Goal: Information Seeking & Learning: Learn about a topic

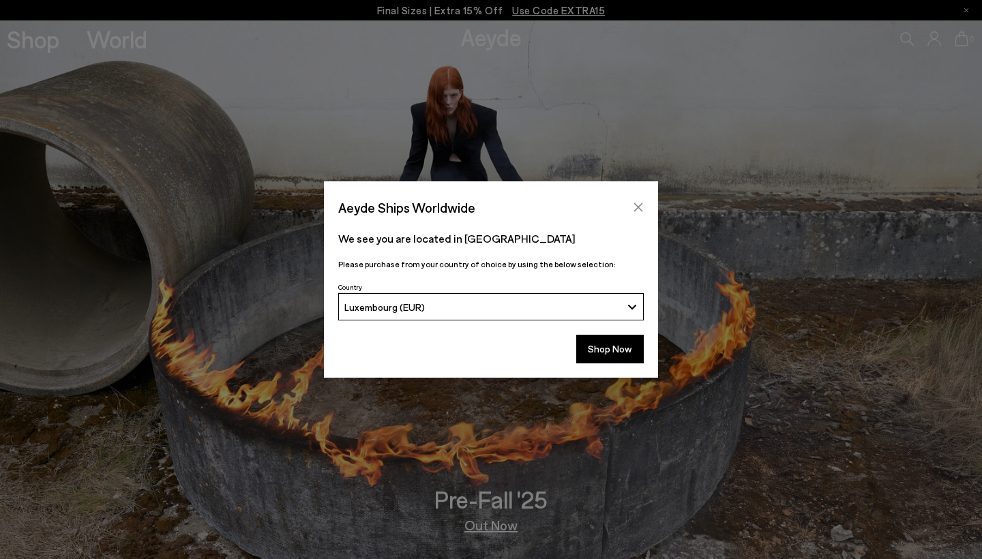
click at [640, 205] on icon "Close" at bounding box center [638, 207] width 9 height 9
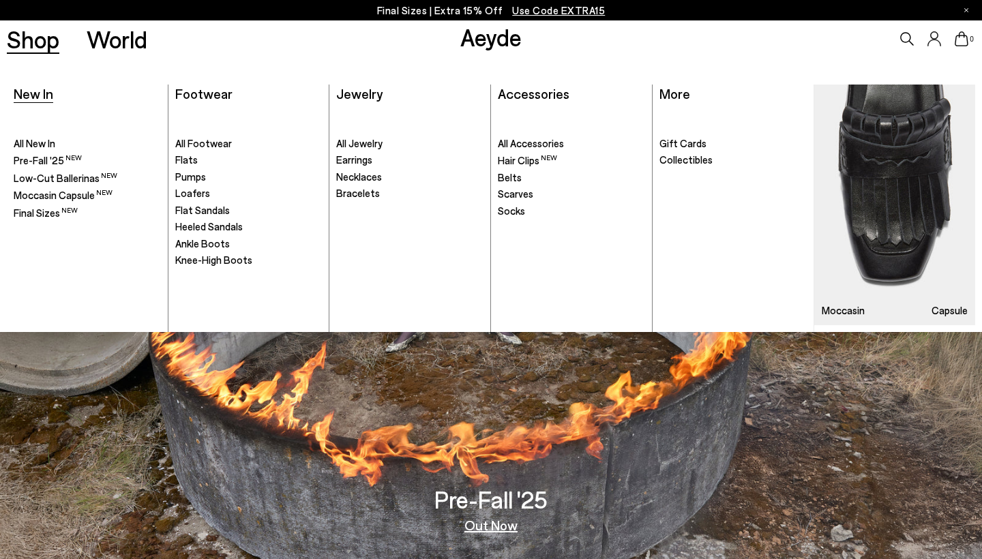
click at [46, 93] on span "New In" at bounding box center [34, 93] width 40 height 16
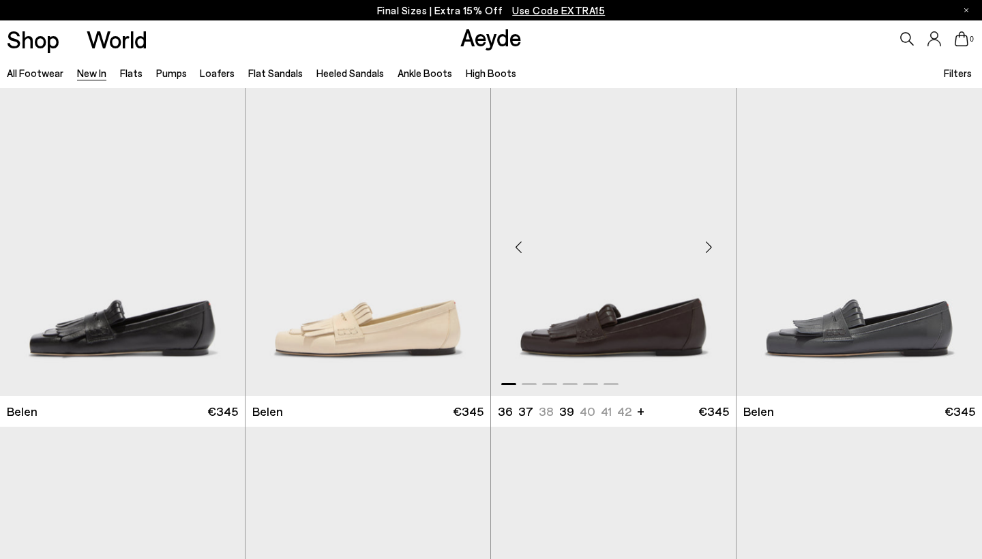
click at [713, 245] on div "Next slide" at bounding box center [708, 247] width 41 height 41
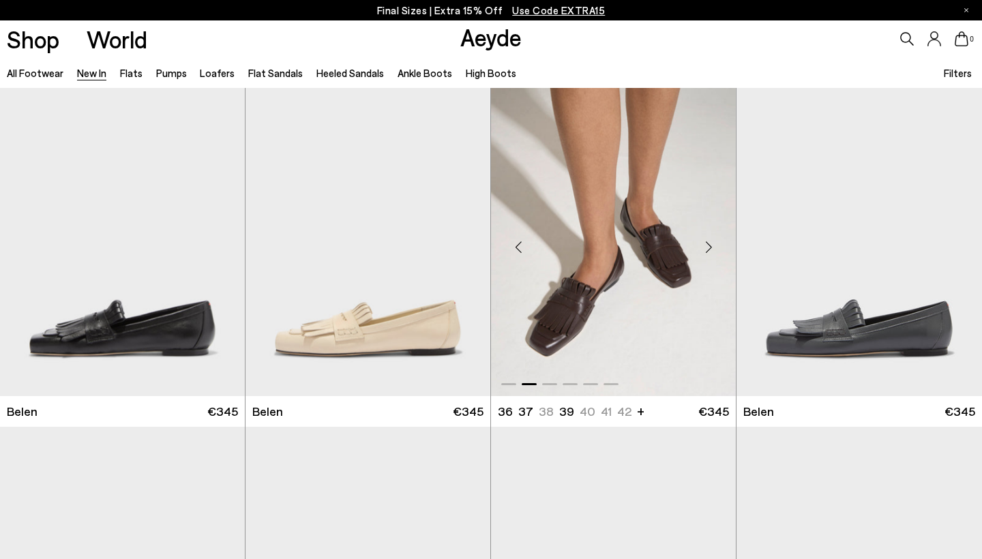
click at [706, 247] on div "Next slide" at bounding box center [708, 247] width 41 height 41
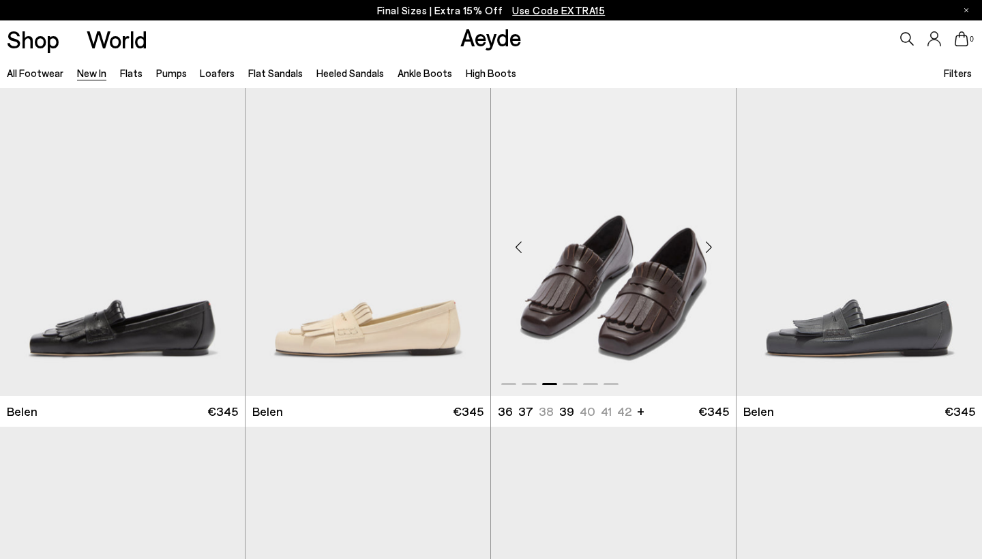
click at [706, 247] on div "Next slide" at bounding box center [708, 247] width 41 height 41
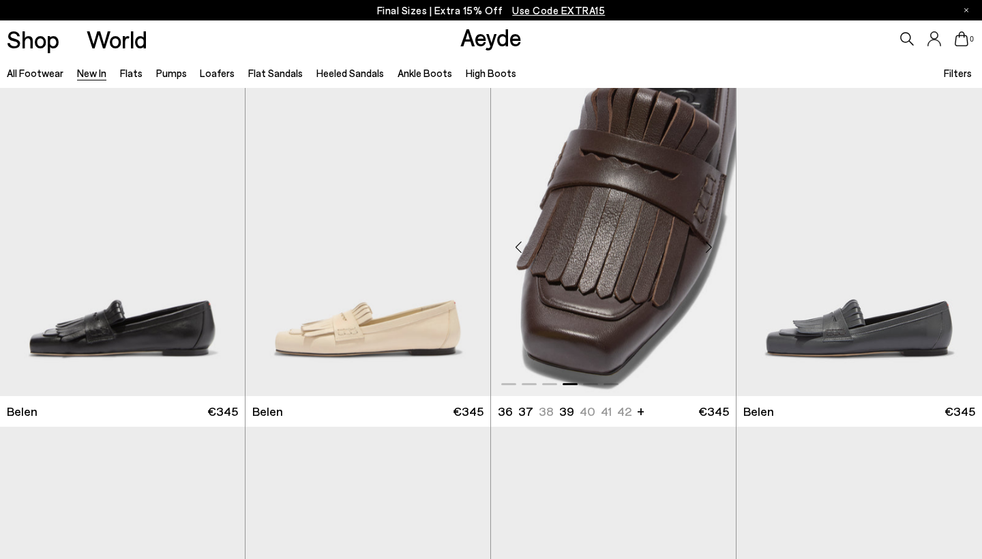
click at [706, 247] on div "Next slide" at bounding box center [708, 247] width 41 height 41
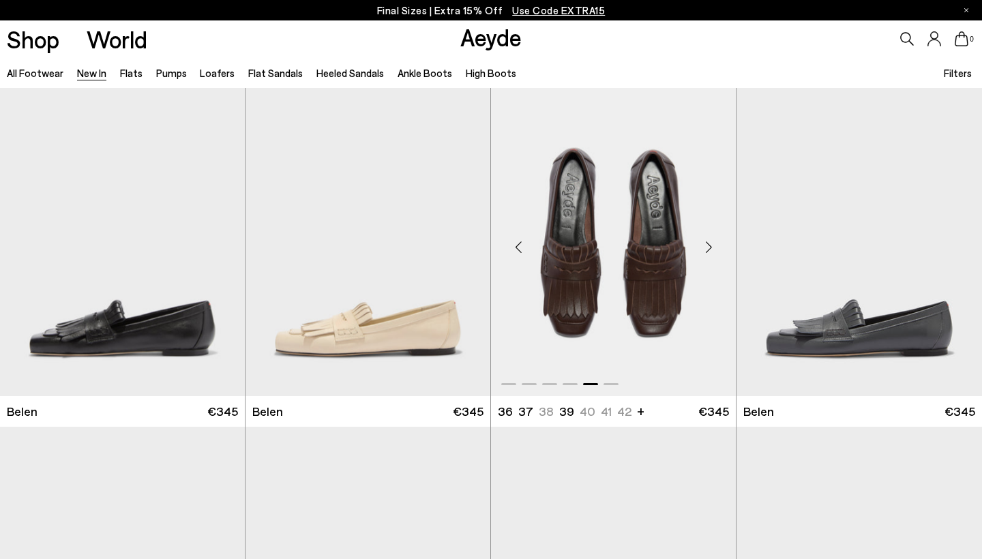
click at [706, 247] on div "Next slide" at bounding box center [708, 247] width 41 height 41
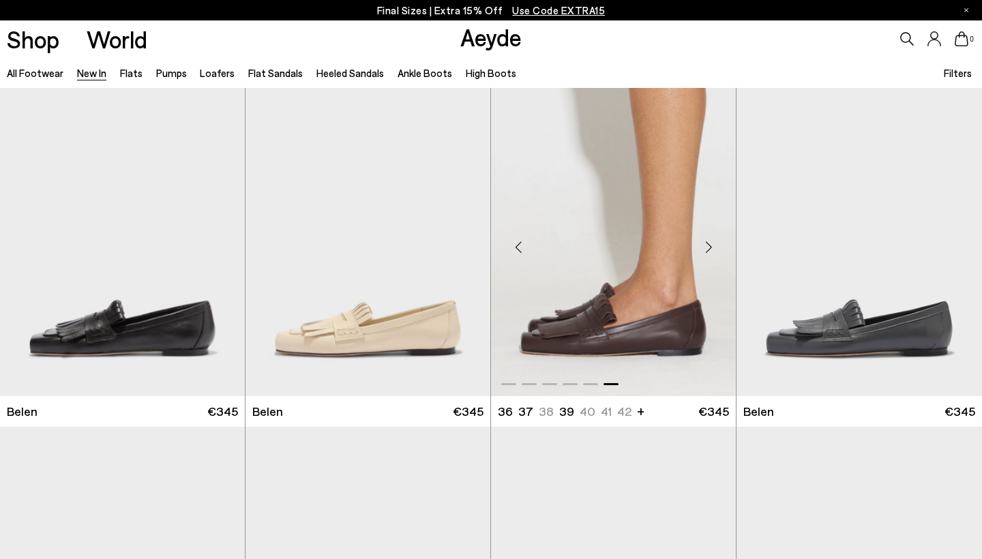
click at [706, 247] on div "Next slide" at bounding box center [708, 247] width 41 height 41
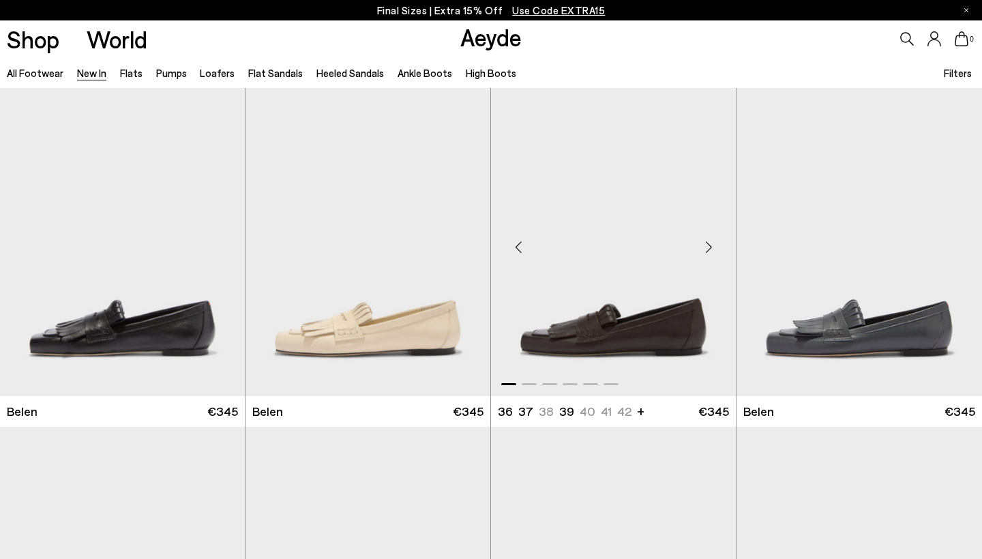
click at [706, 247] on div "Next slide" at bounding box center [708, 247] width 41 height 41
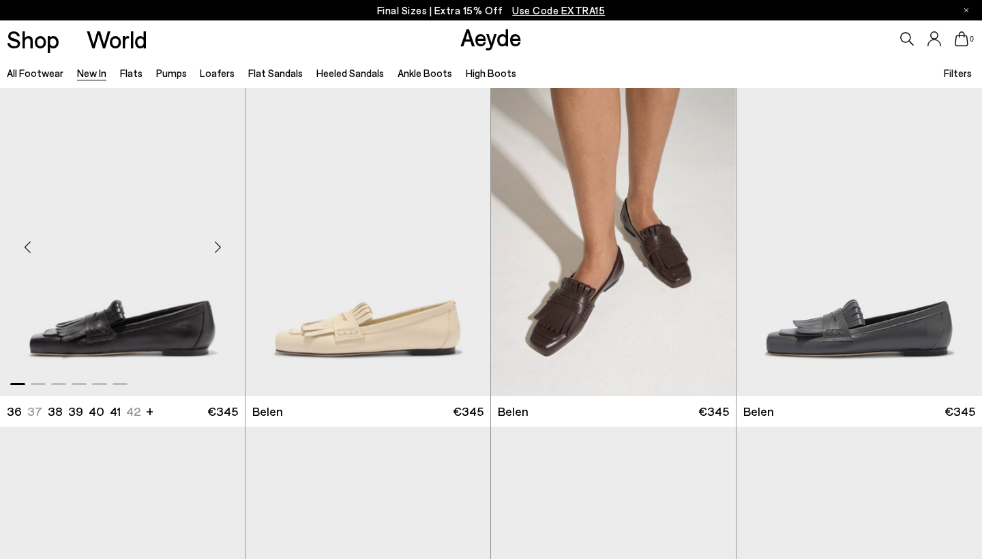
click at [217, 248] on div "Next slide" at bounding box center [217, 247] width 41 height 41
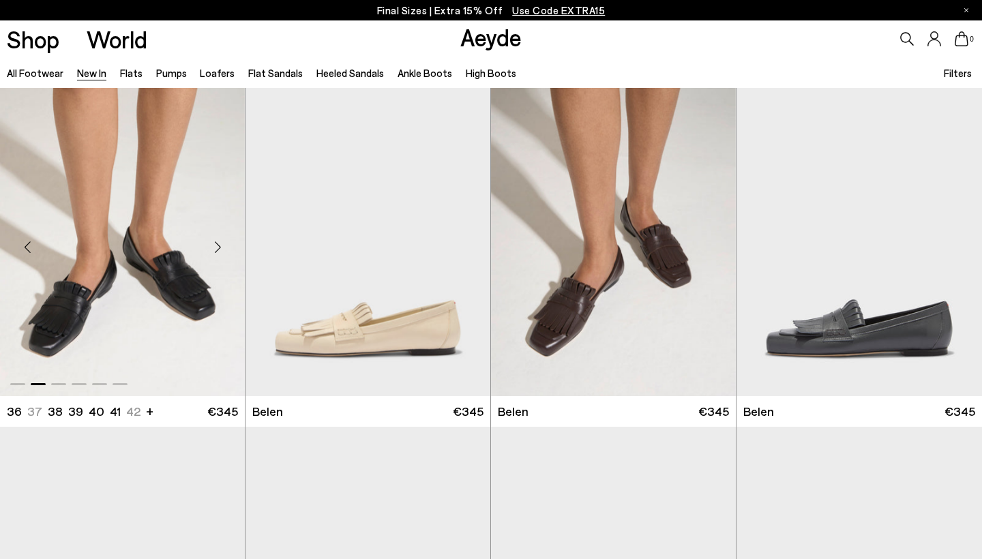
click at [217, 248] on div "Next slide" at bounding box center [217, 247] width 41 height 41
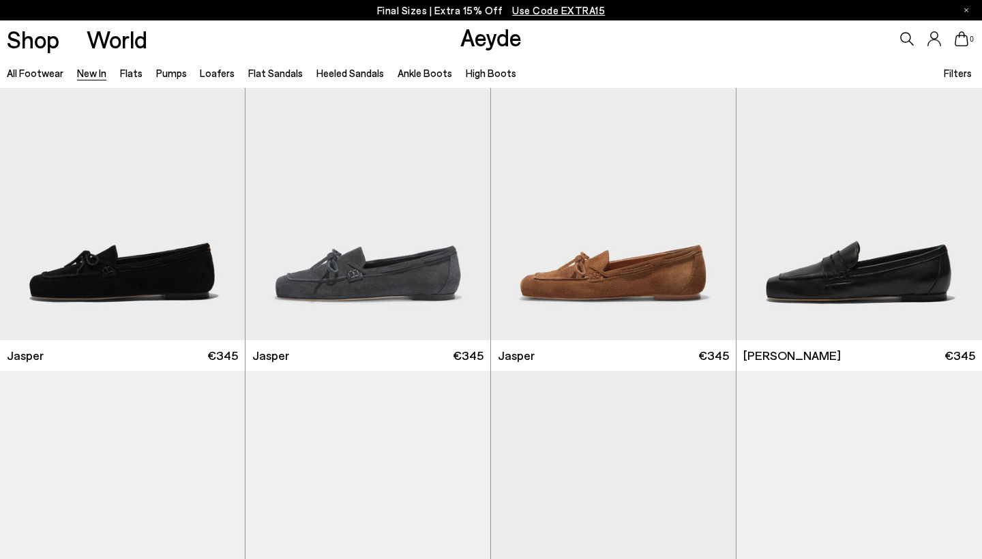
scroll to position [396, 0]
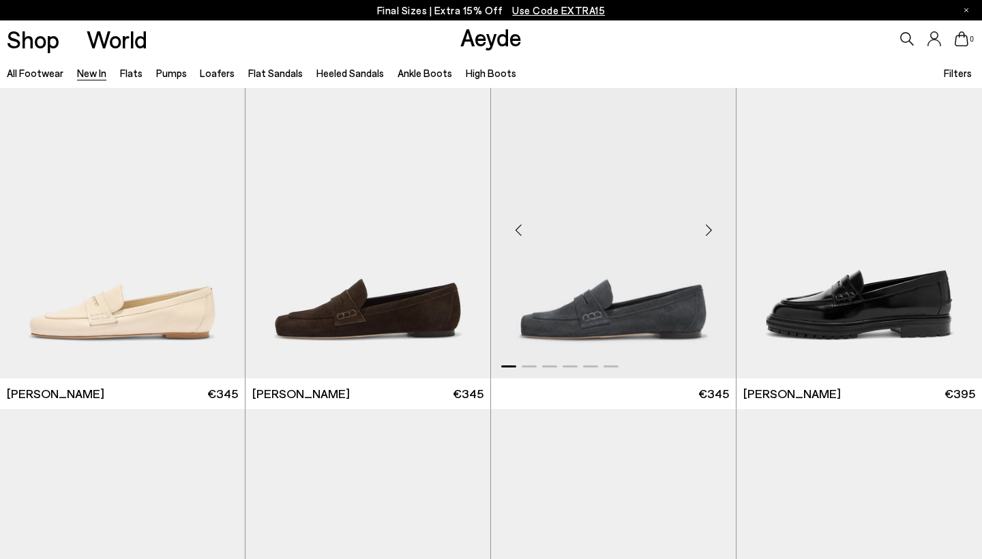
scroll to position [693, 0]
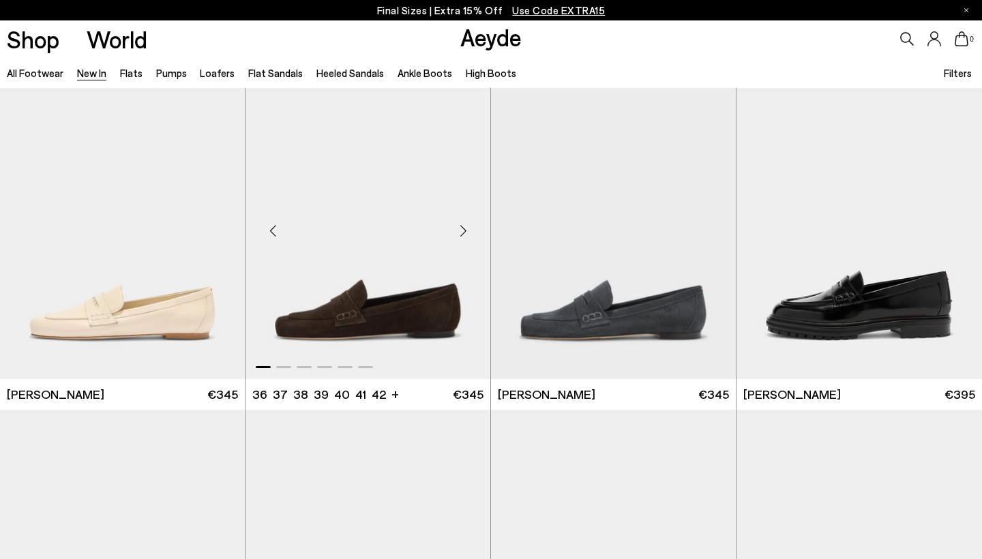
click at [461, 228] on div "Next slide" at bounding box center [462, 231] width 41 height 41
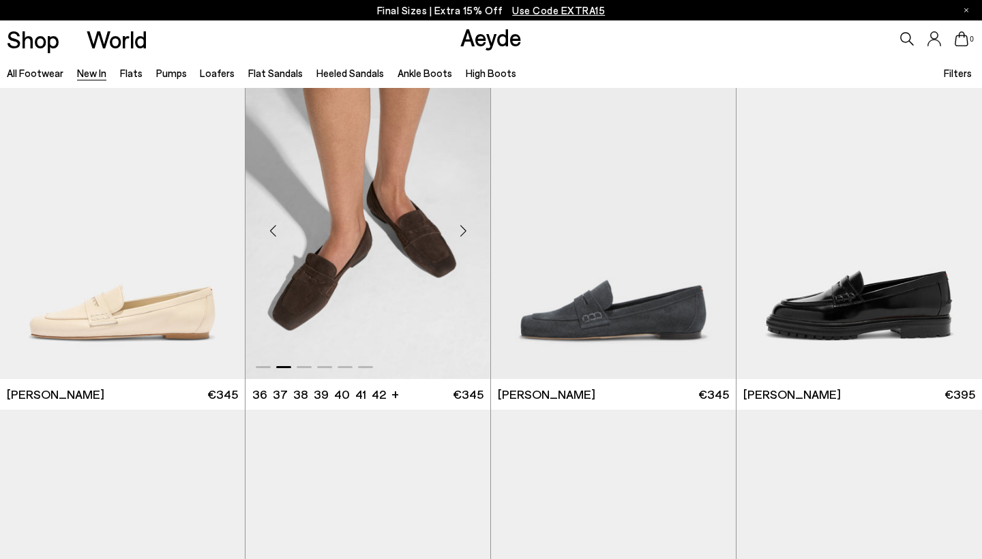
click at [461, 228] on div "Next slide" at bounding box center [462, 231] width 41 height 41
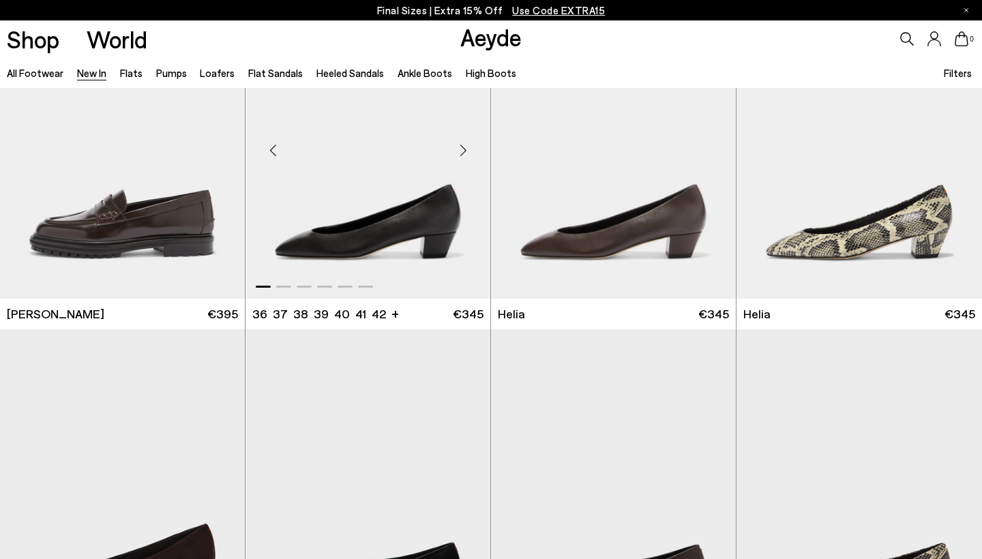
scroll to position [1112, 0]
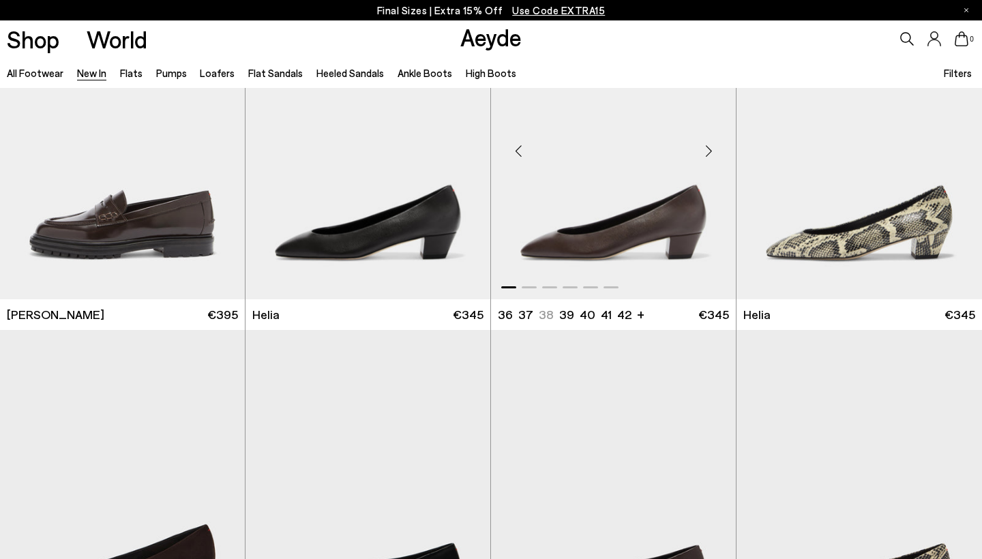
click at [702, 151] on div "Next slide" at bounding box center [708, 150] width 41 height 41
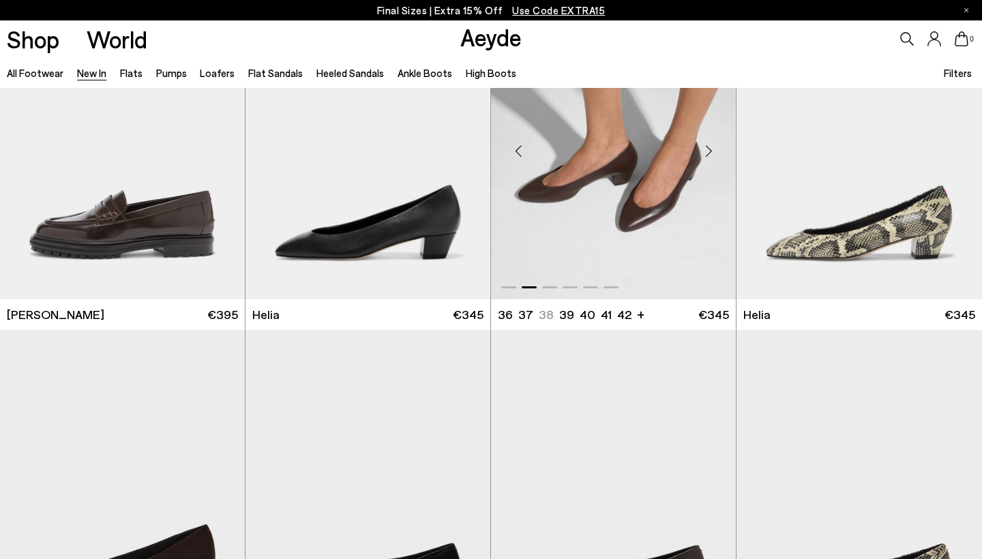
click at [702, 151] on div "Next slide" at bounding box center [708, 150] width 41 height 41
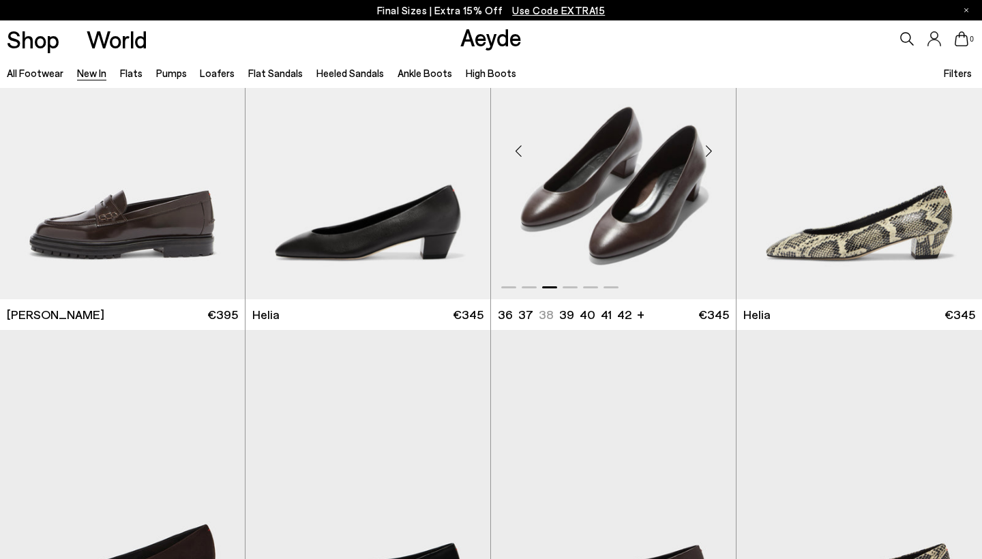
click at [702, 150] on div "Next slide" at bounding box center [708, 150] width 41 height 41
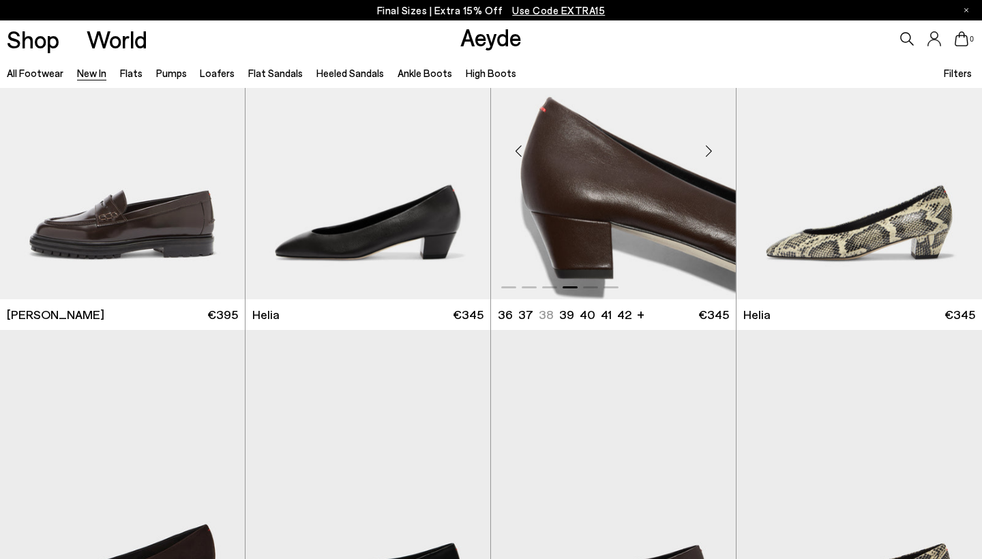
click at [613, 221] on img "4 / 6" at bounding box center [613, 144] width 245 height 307
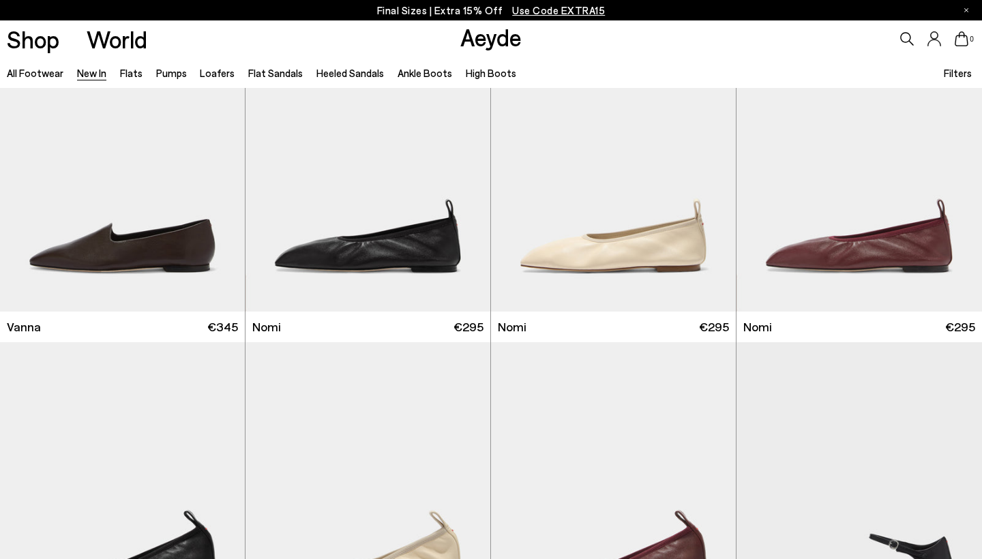
scroll to position [2118, 0]
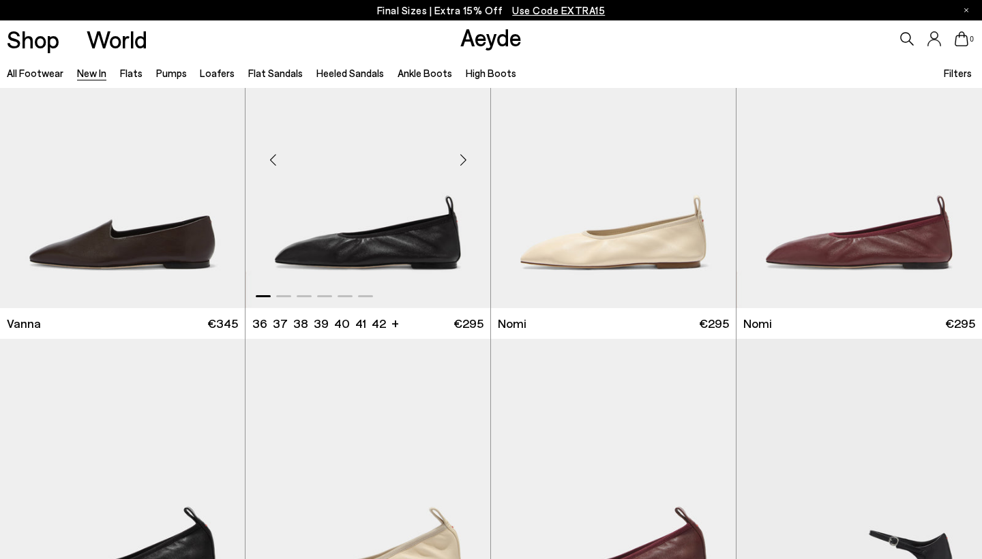
click at [466, 156] on div "Next slide" at bounding box center [462, 159] width 41 height 41
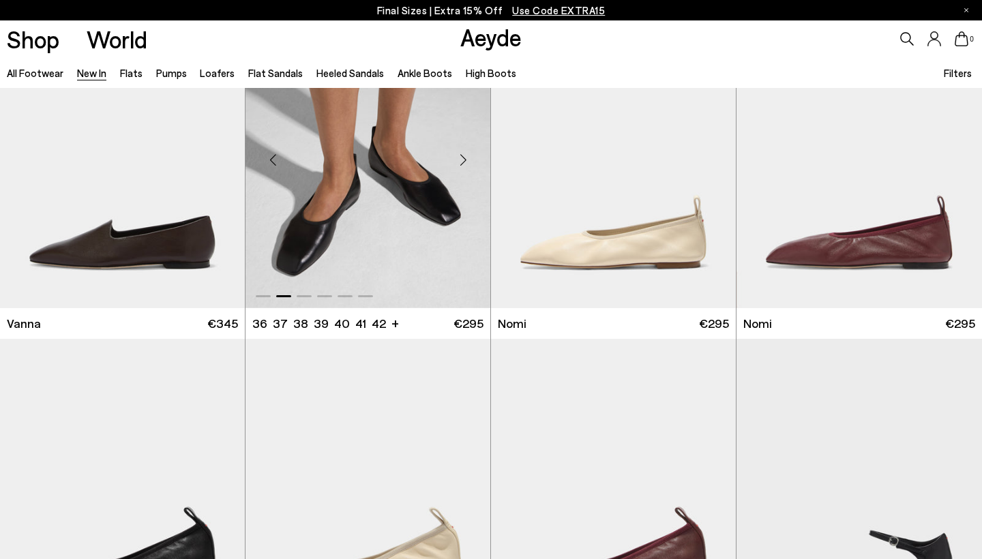
click at [466, 155] on div "Next slide" at bounding box center [462, 159] width 41 height 41
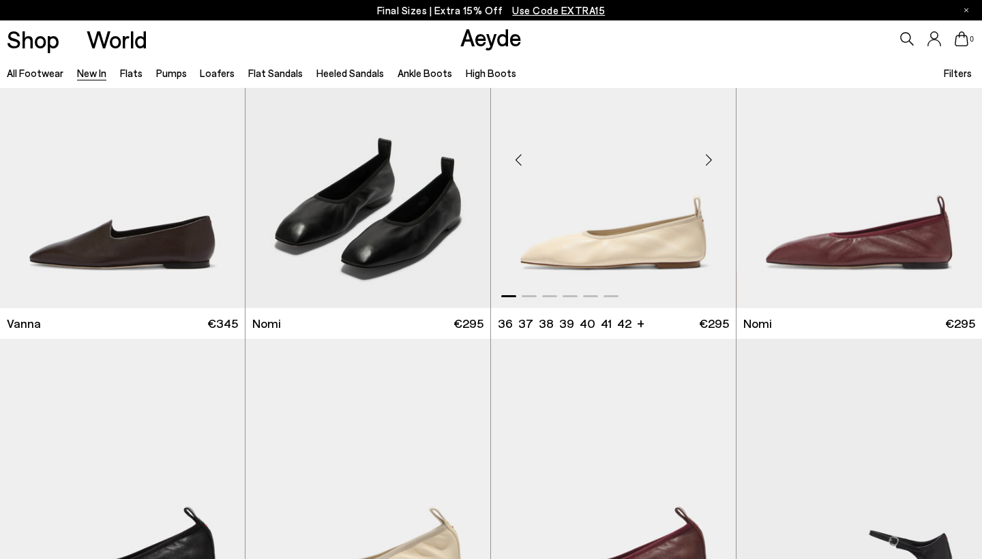
click at [708, 159] on div "Next slide" at bounding box center [708, 159] width 41 height 41
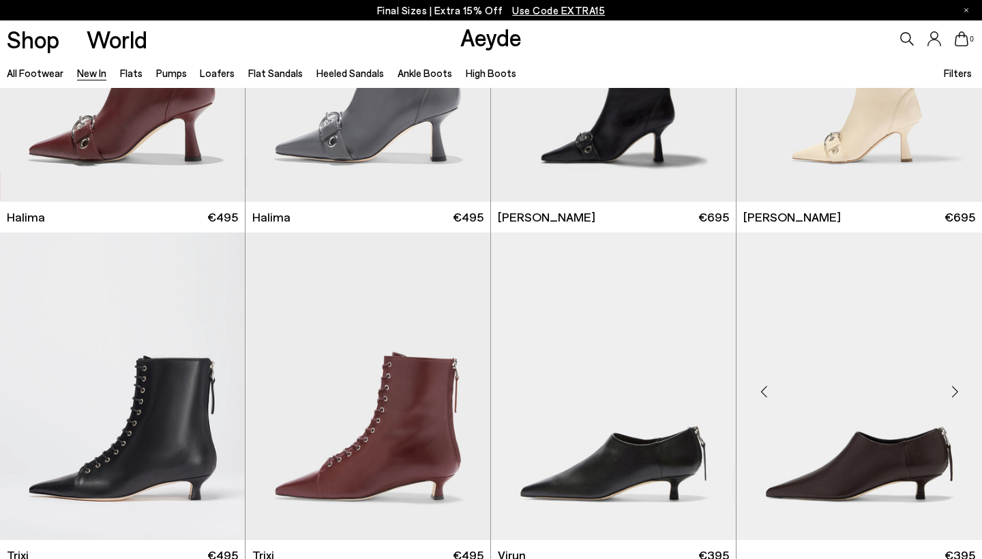
scroll to position [4582, 0]
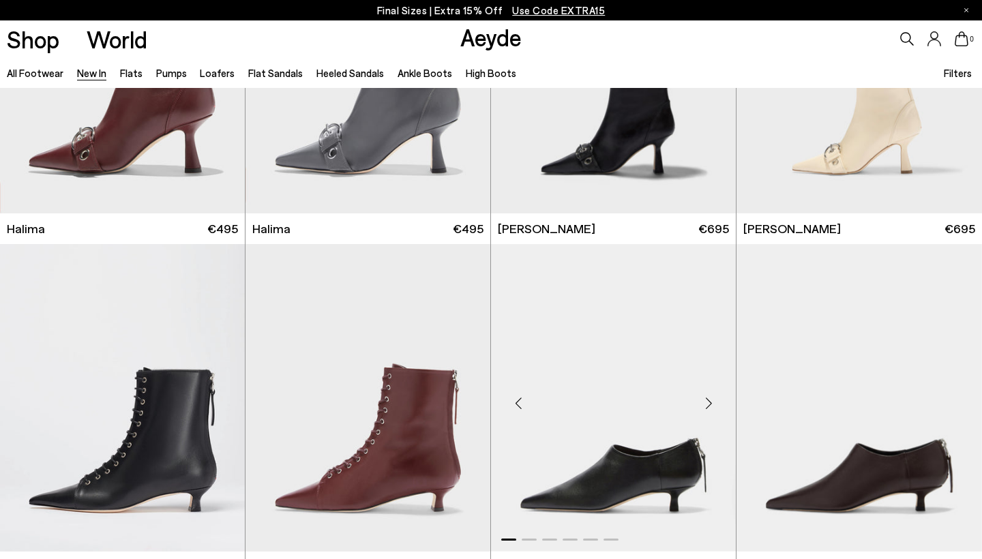
click at [705, 400] on div "Next slide" at bounding box center [708, 402] width 41 height 41
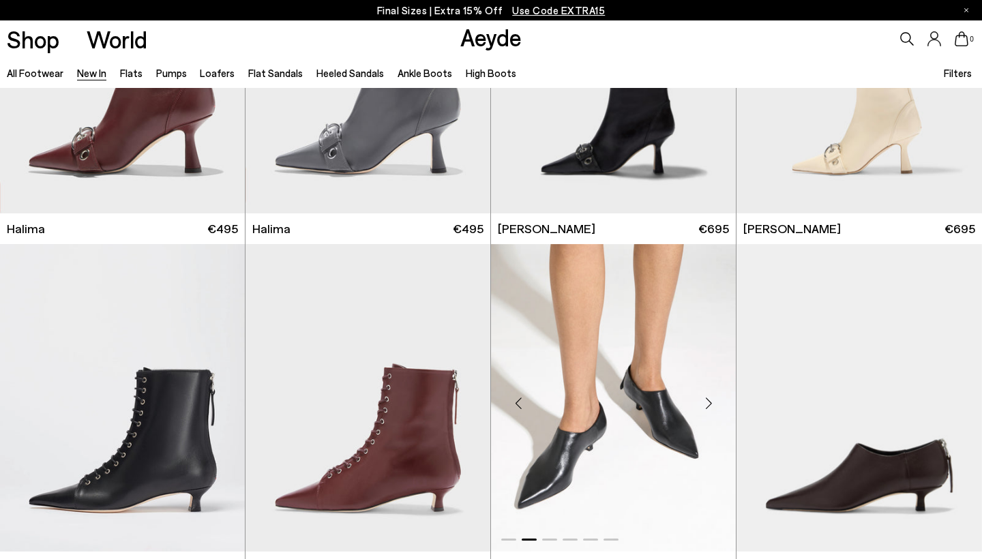
click at [705, 400] on div "Next slide" at bounding box center [708, 402] width 41 height 41
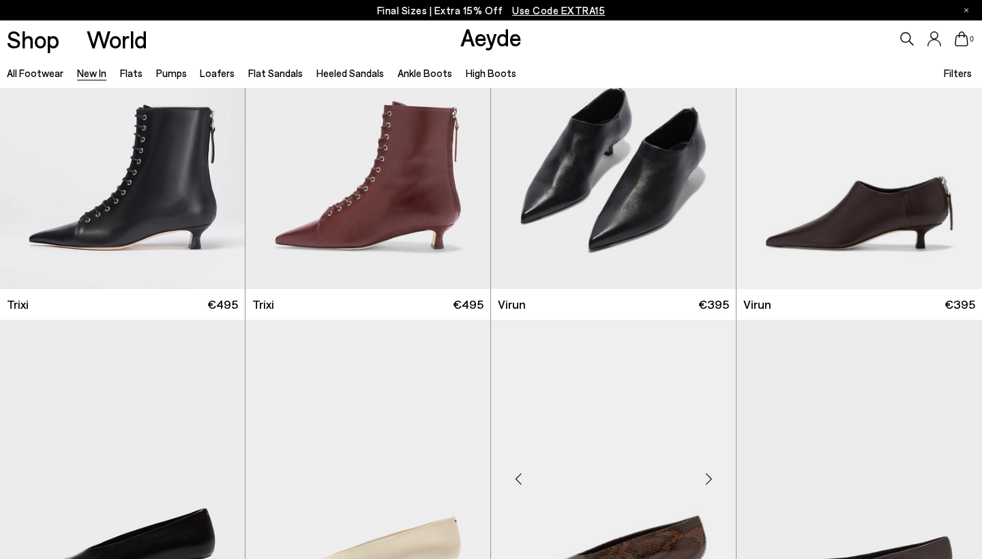
scroll to position [4829, 0]
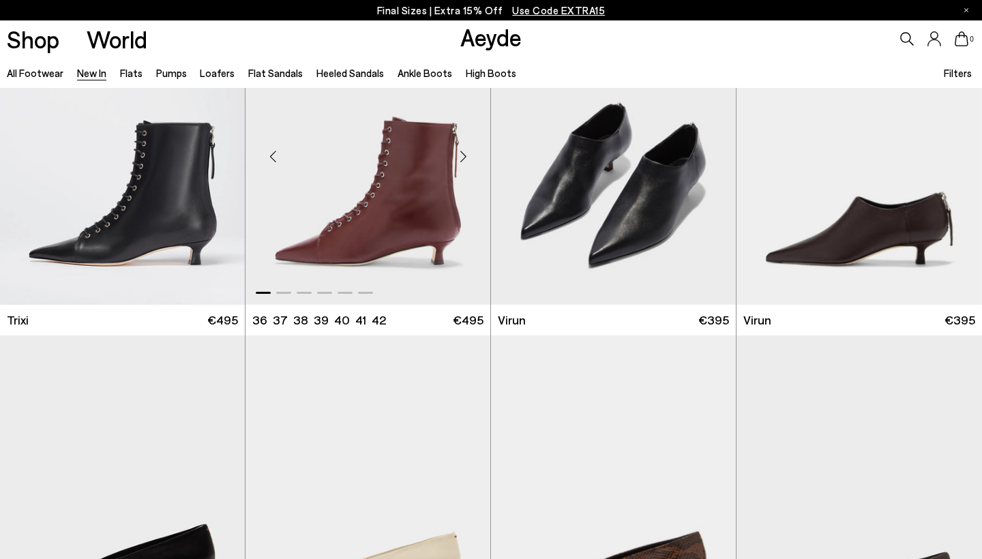
click at [464, 153] on div "Next slide" at bounding box center [462, 156] width 41 height 41
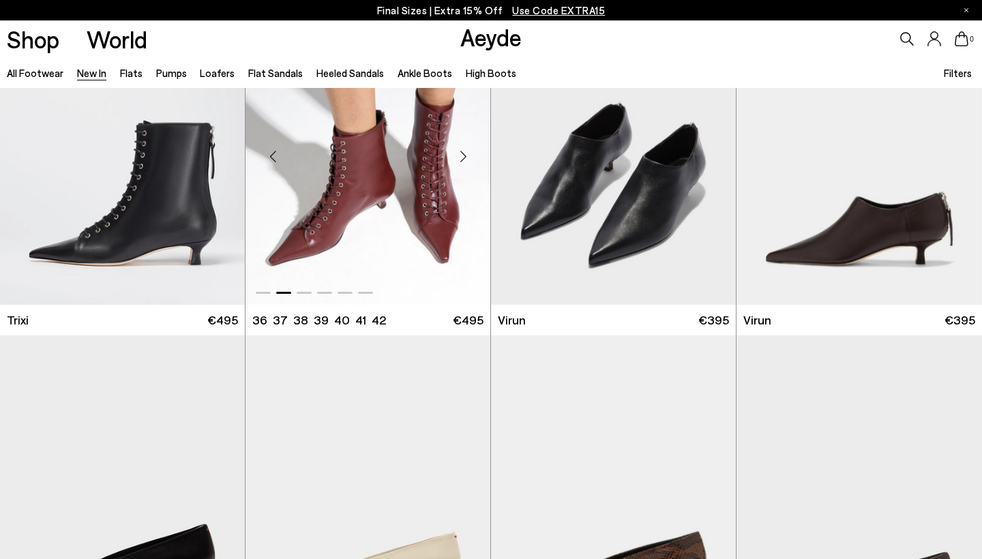
click at [462, 153] on div "Next slide" at bounding box center [462, 156] width 41 height 41
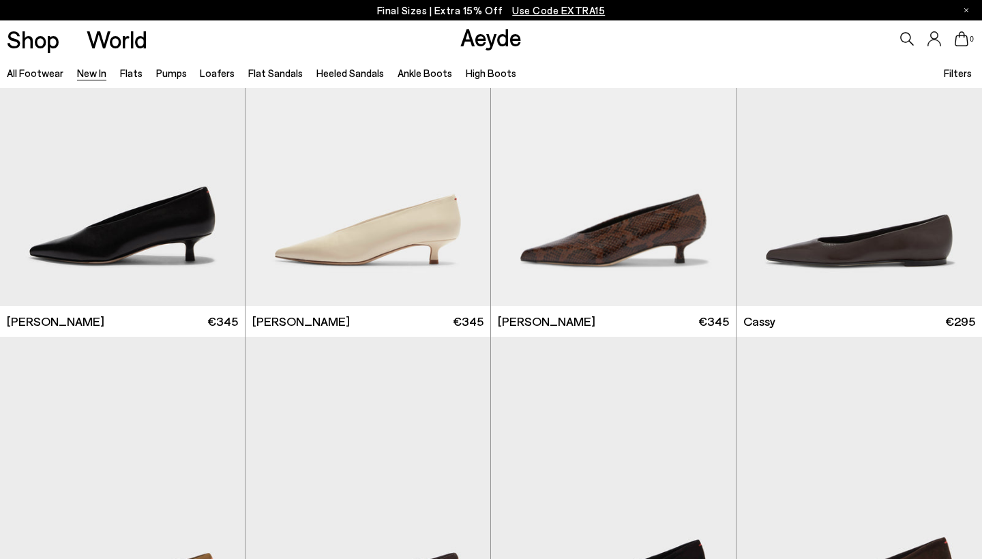
scroll to position [5172, 0]
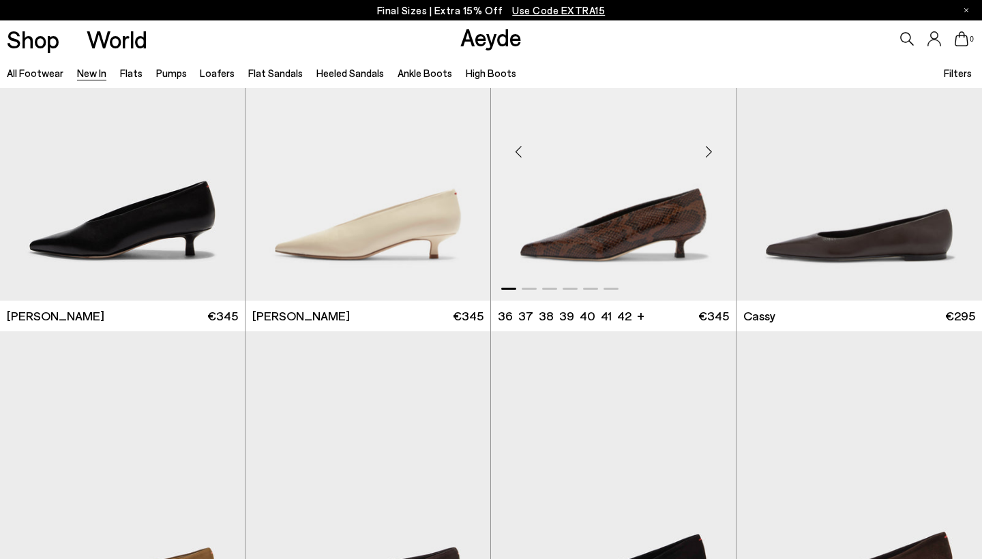
click at [706, 154] on div "Next slide" at bounding box center [708, 152] width 41 height 41
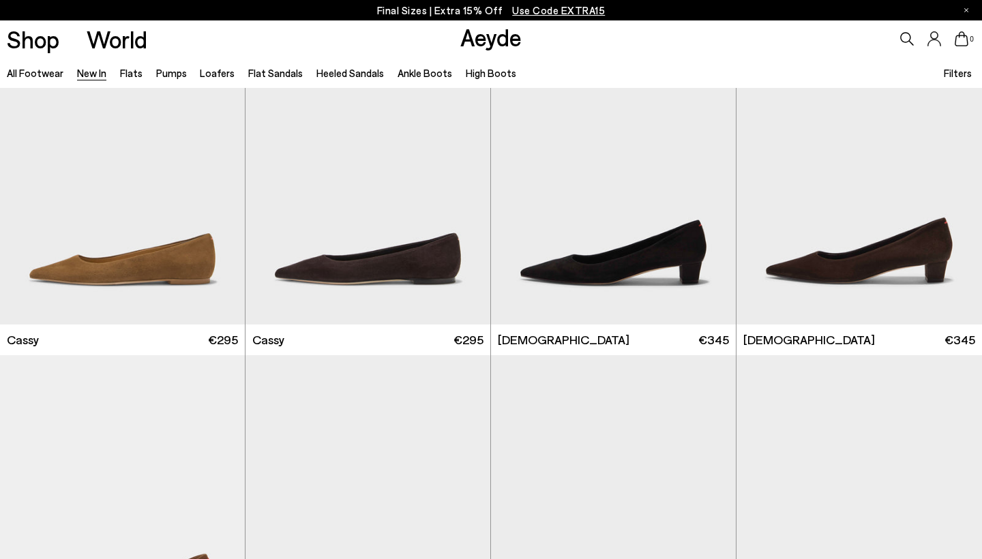
scroll to position [5490, 0]
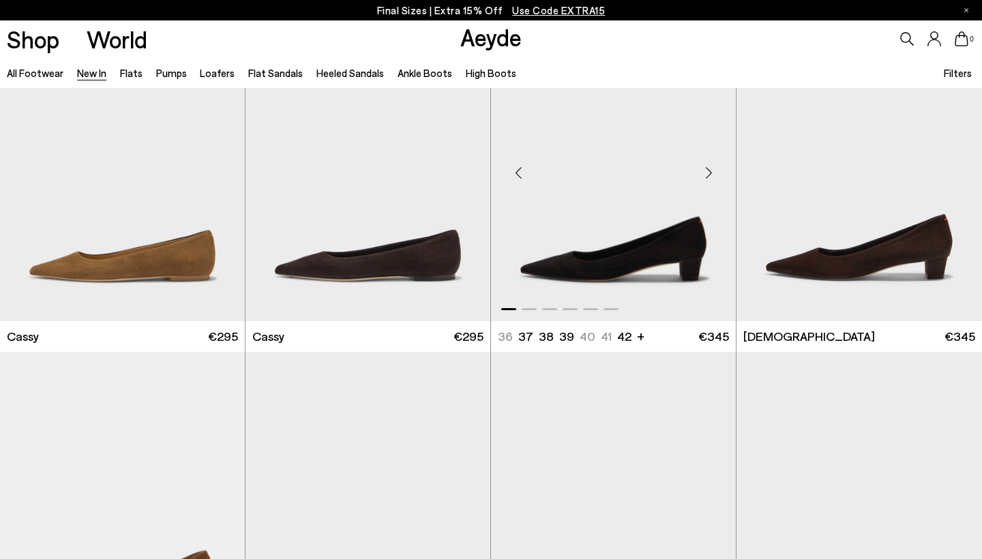
click at [706, 167] on div "Next slide" at bounding box center [708, 172] width 41 height 41
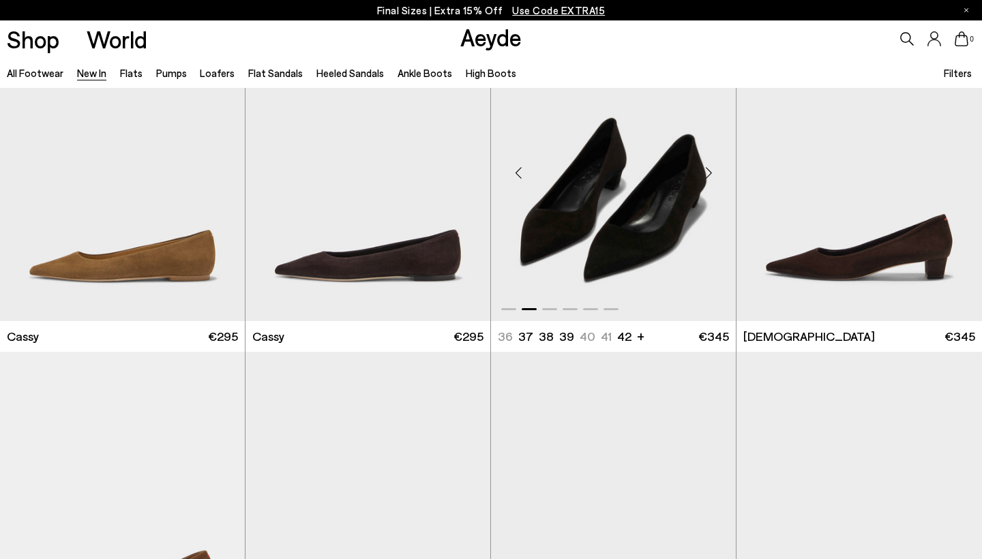
click at [706, 167] on div "Next slide" at bounding box center [708, 172] width 41 height 41
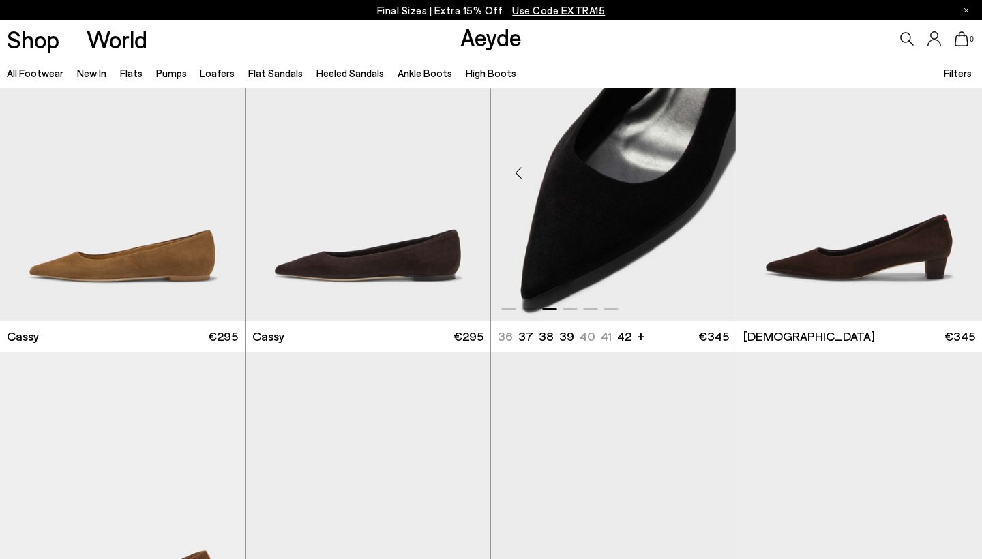
click at [706, 167] on div "Next slide" at bounding box center [708, 172] width 41 height 41
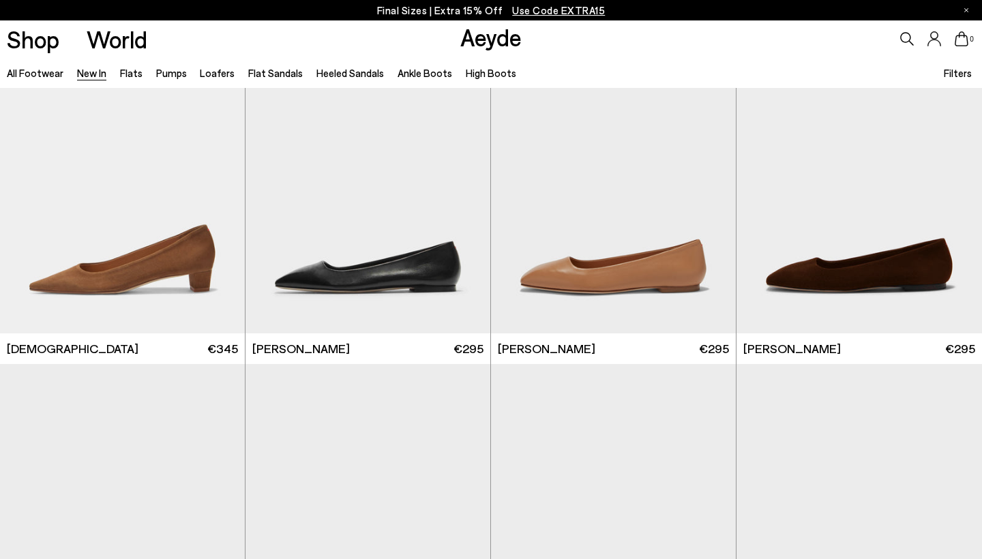
scroll to position [5819, 0]
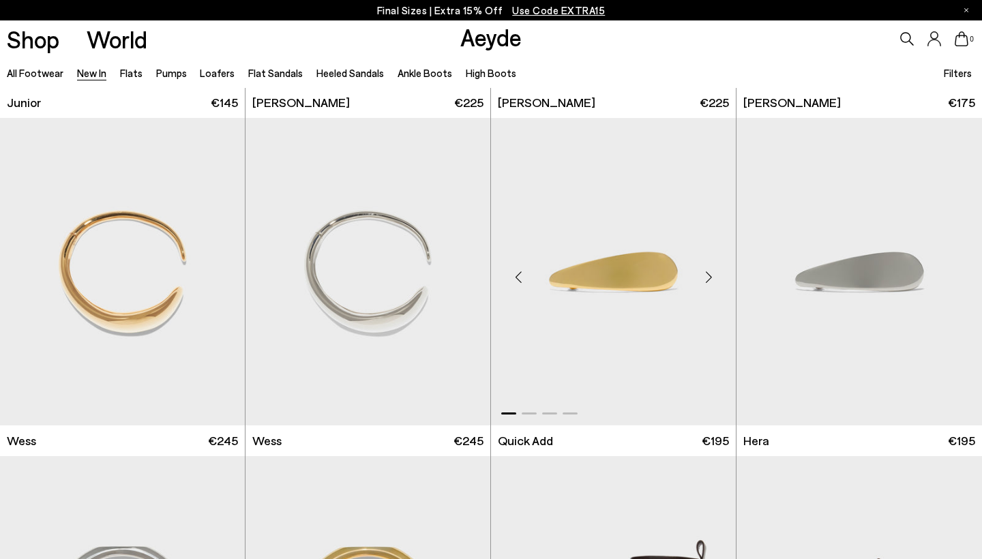
scroll to position [9071, 0]
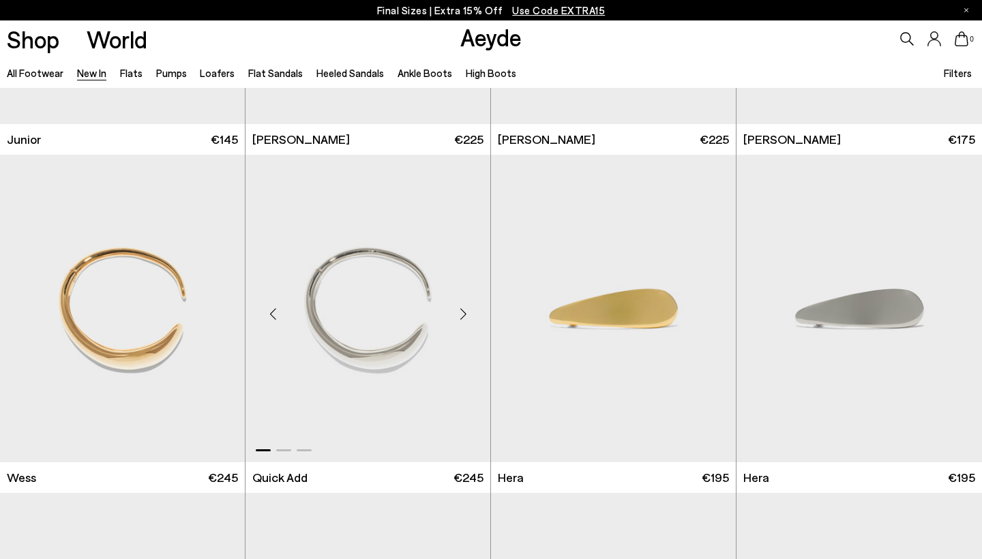
click at [462, 311] on div "Next slide" at bounding box center [462, 314] width 41 height 41
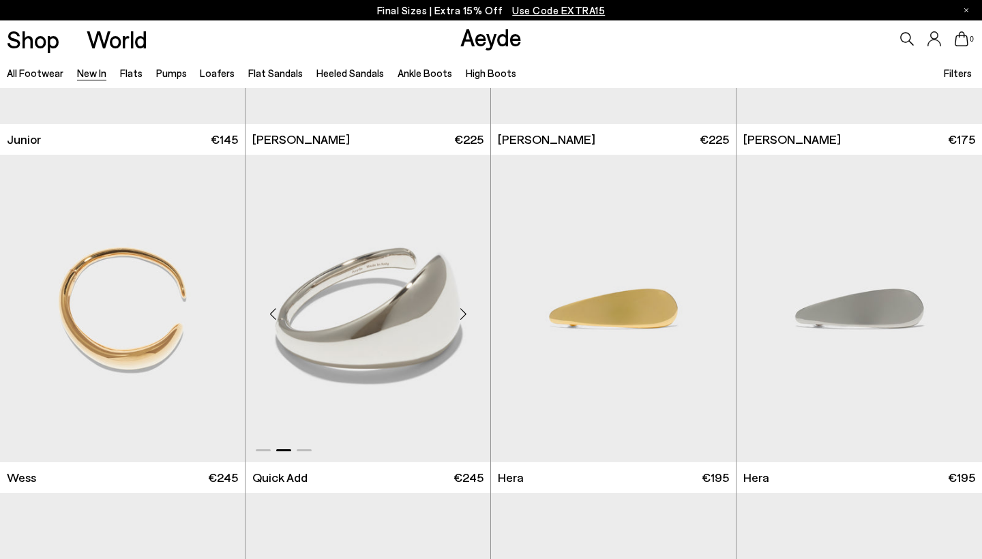
click at [462, 311] on div "Next slide" at bounding box center [462, 314] width 41 height 41
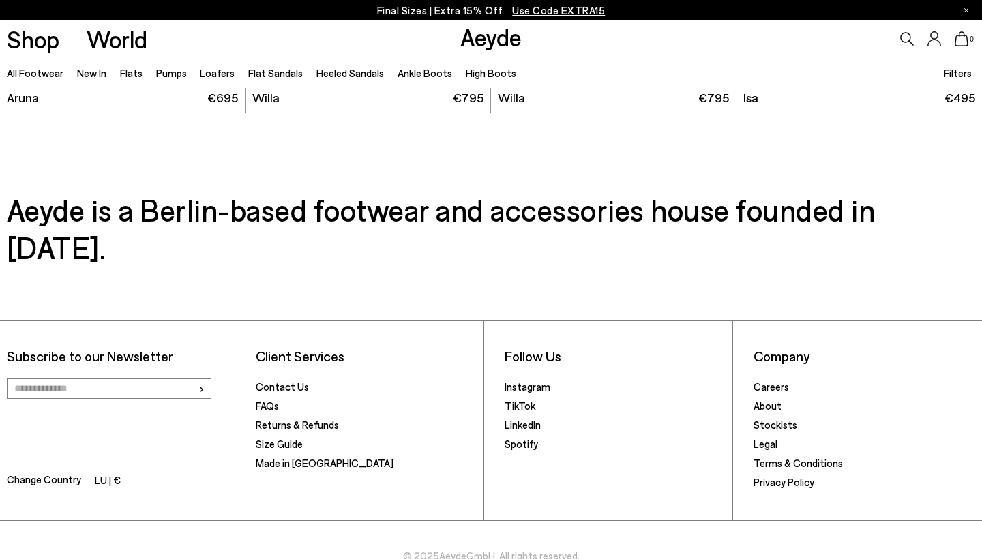
scroll to position [11475, 0]
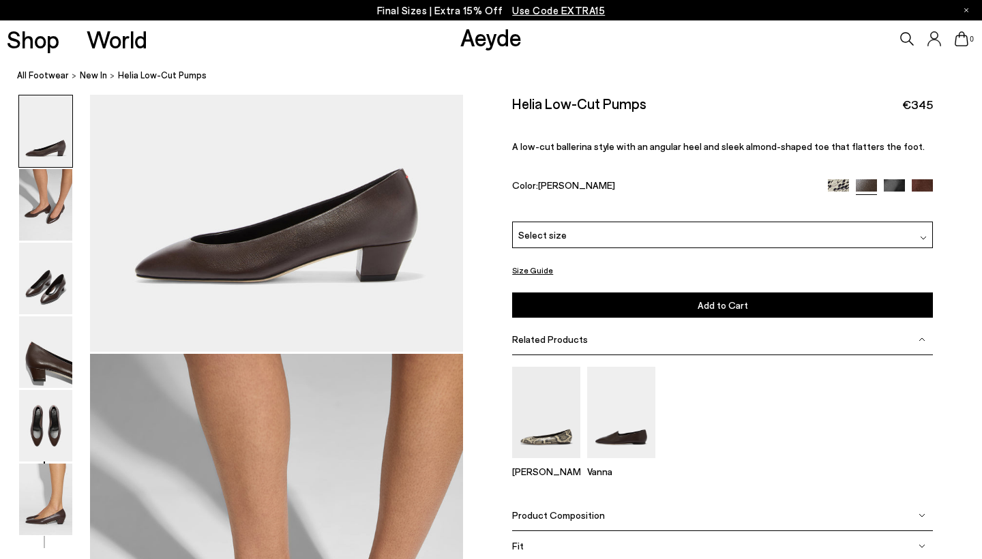
scroll to position [222, 0]
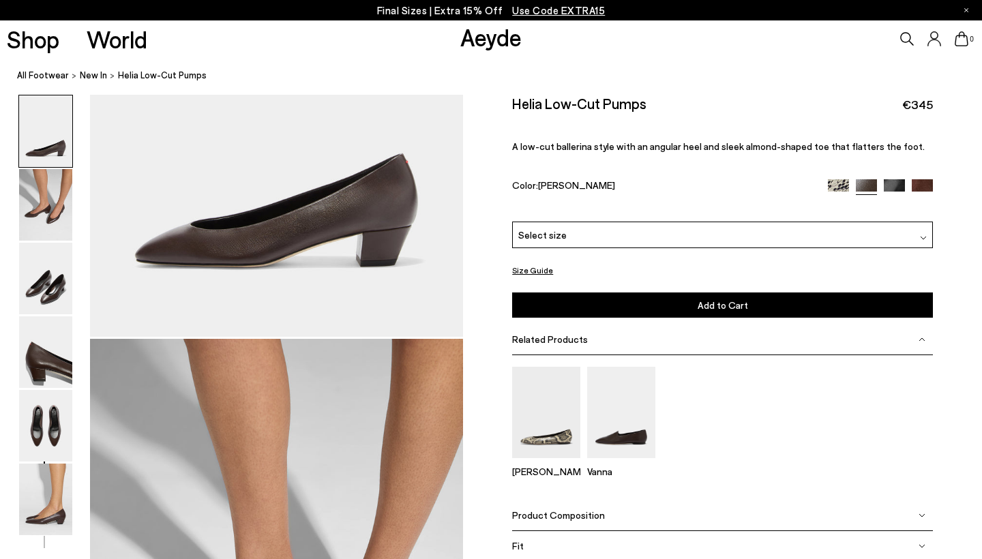
click at [565, 509] on span "Product Composition" at bounding box center [558, 515] width 93 height 12
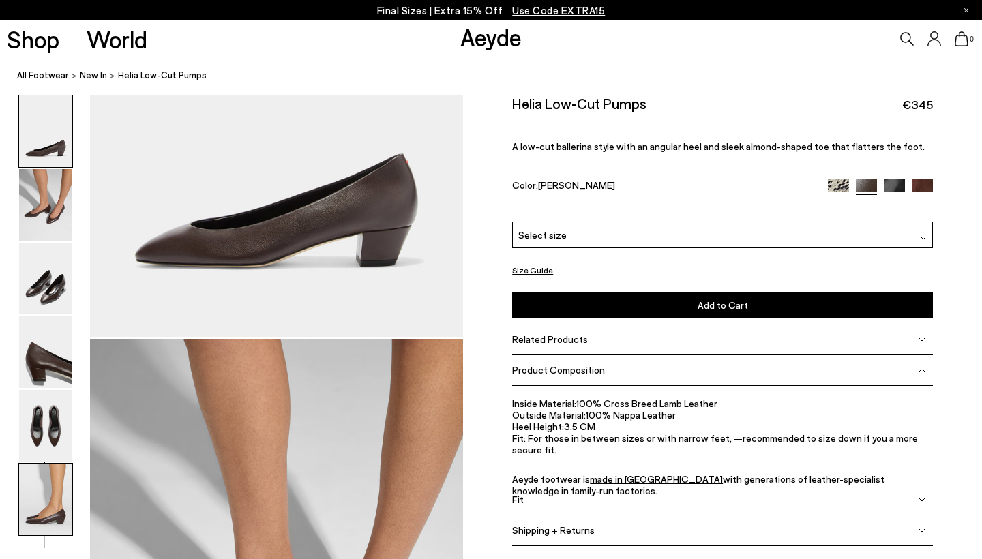
click at [42, 496] on img at bounding box center [45, 500] width 53 height 72
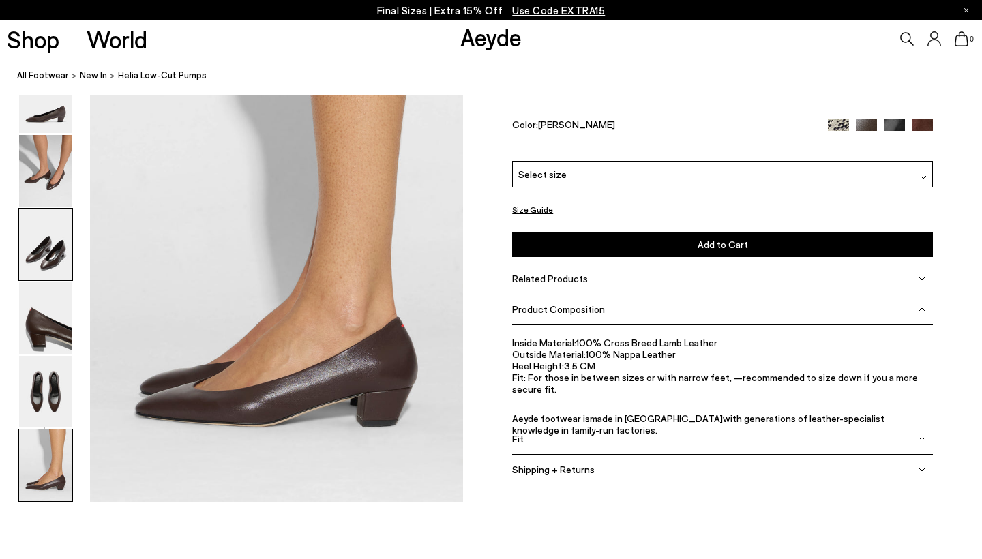
scroll to position [2559, 0]
